Goal: Task Accomplishment & Management: Manage account settings

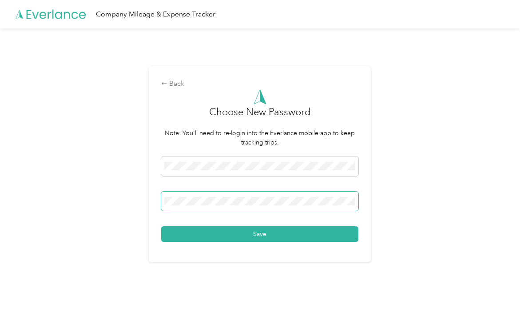
click at [262, 242] on button "Save" at bounding box center [259, 234] width 197 height 16
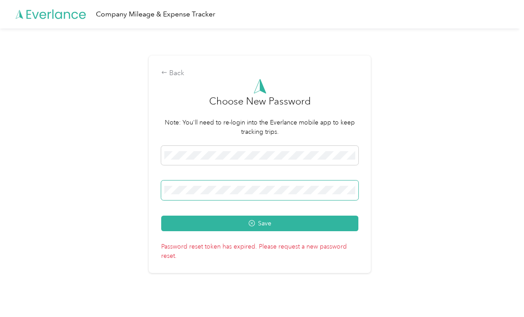
click at [262, 231] on button "Save" at bounding box center [259, 223] width 197 height 16
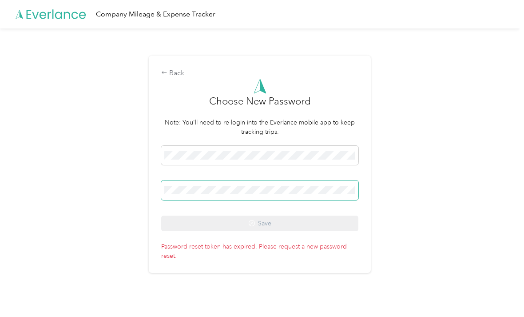
scroll to position [1, 0]
click at [177, 79] on div "Back" at bounding box center [259, 73] width 197 height 11
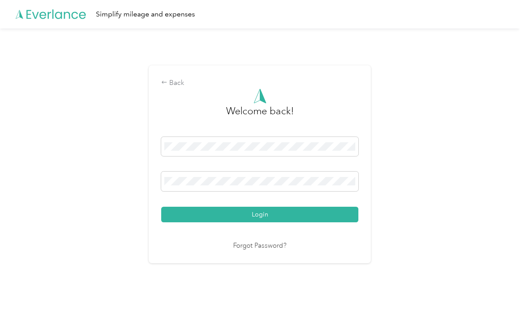
click at [275, 251] on link "Forgot Password?" at bounding box center [259, 246] width 53 height 10
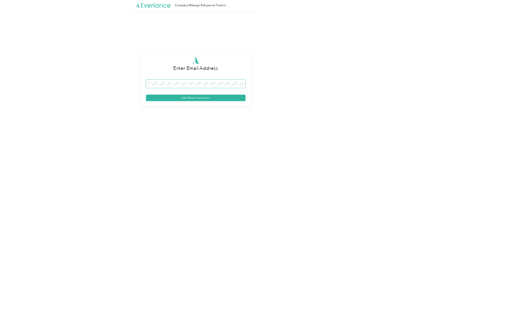
scroll to position [1, 0]
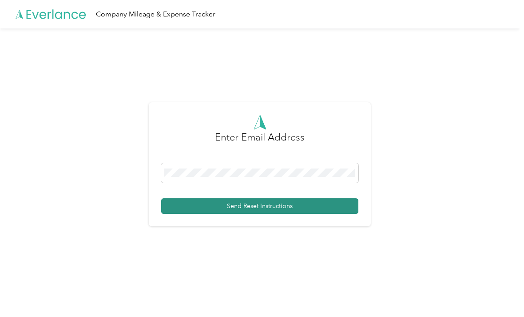
click at [313, 214] on button "Send Reset Instructions" at bounding box center [259, 206] width 197 height 16
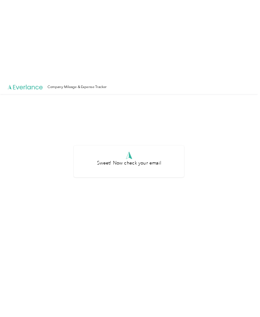
scroll to position [0, 0]
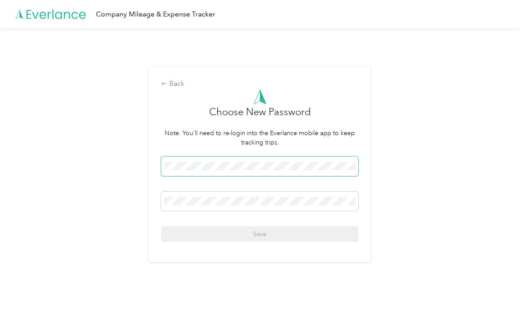
click at [312, 170] on span at bounding box center [259, 166] width 197 height 20
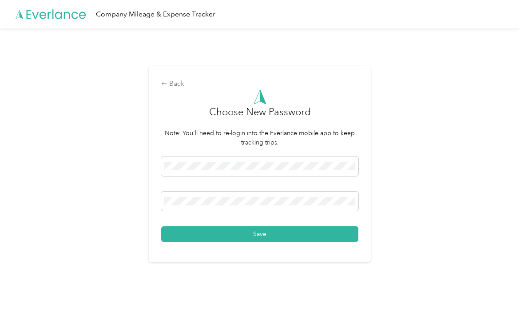
click at [344, 234] on div "Save" at bounding box center [259, 198] width 197 height 85
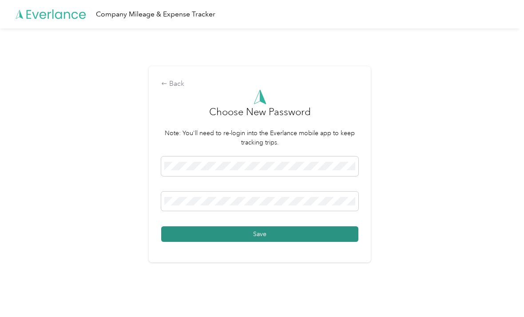
click at [337, 242] on button "Save" at bounding box center [259, 234] width 197 height 16
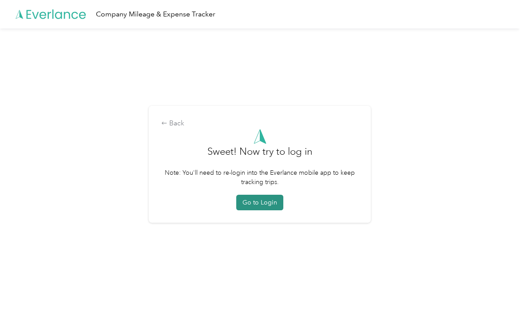
click at [261, 210] on button "Go to Login" at bounding box center [259, 203] width 47 height 16
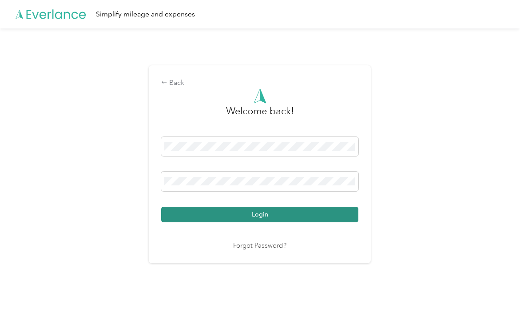
click at [344, 222] on button "Login" at bounding box center [259, 215] width 197 height 16
